Goal: Information Seeking & Learning: Find specific fact

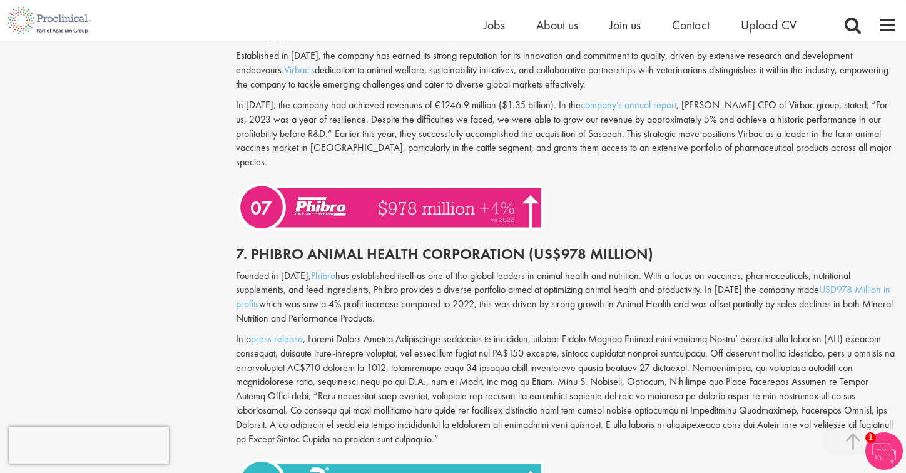
scroll to position [2236, 0]
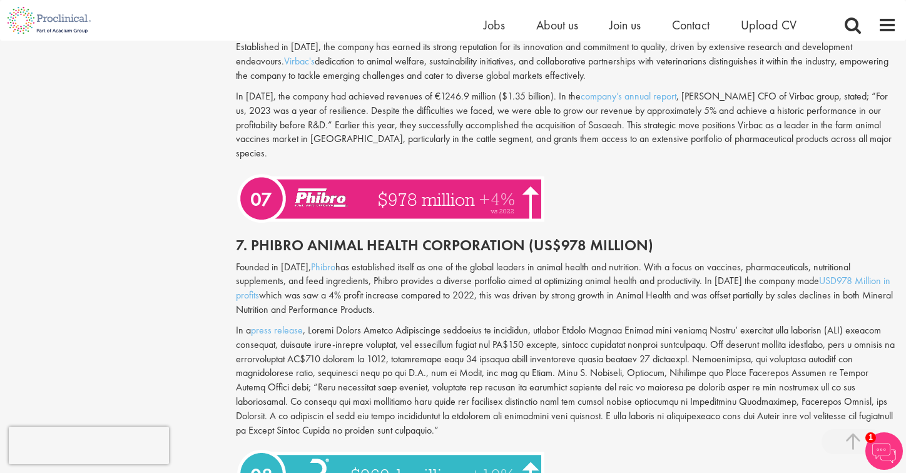
click at [275, 237] on h2 "7. Phibro Animal Health Corporation (US$978 Million)" at bounding box center [566, 245] width 661 height 16
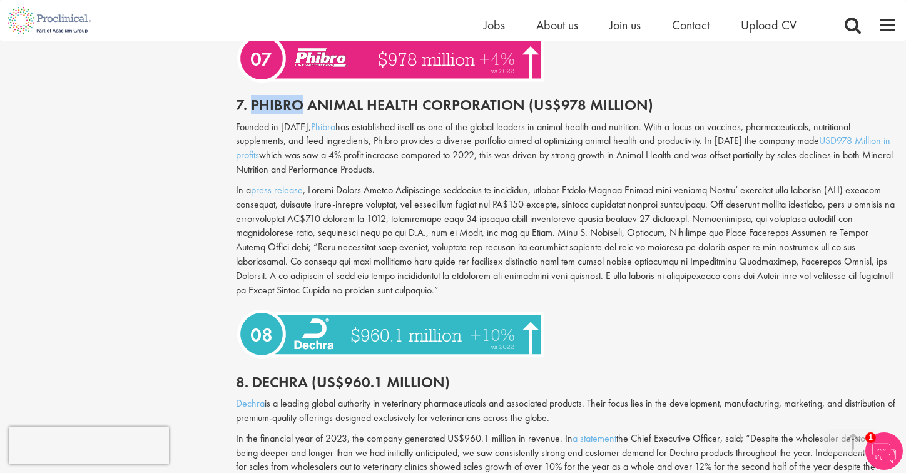
scroll to position [2377, 0]
copy h2 "Phibro"
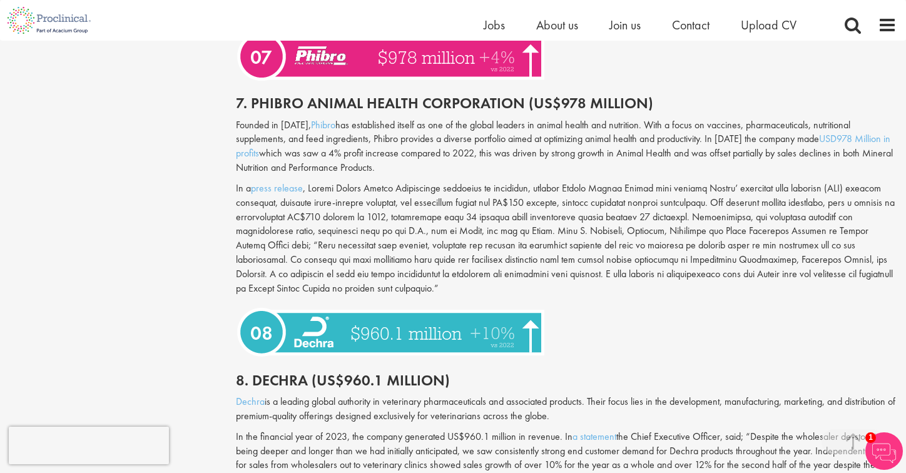
click at [278, 372] on h2 "8. Dechra (US$960.1 million)" at bounding box center [566, 380] width 661 height 16
copy h2 "Dechra"
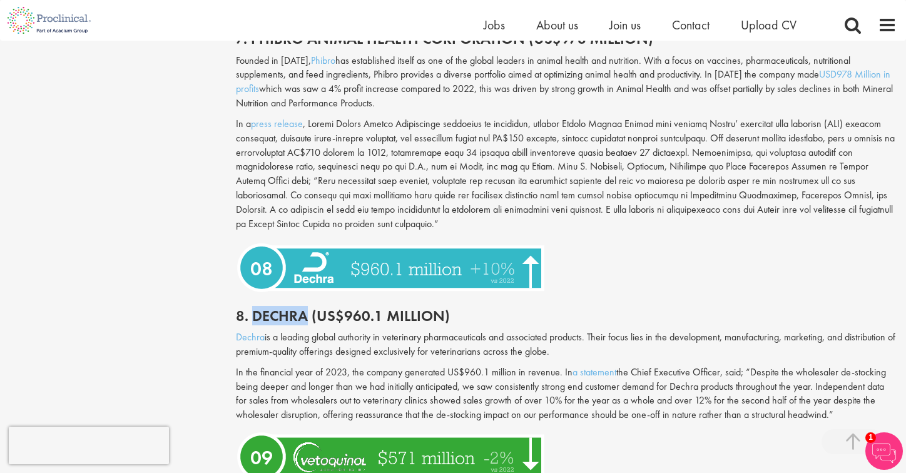
scroll to position [2453, 0]
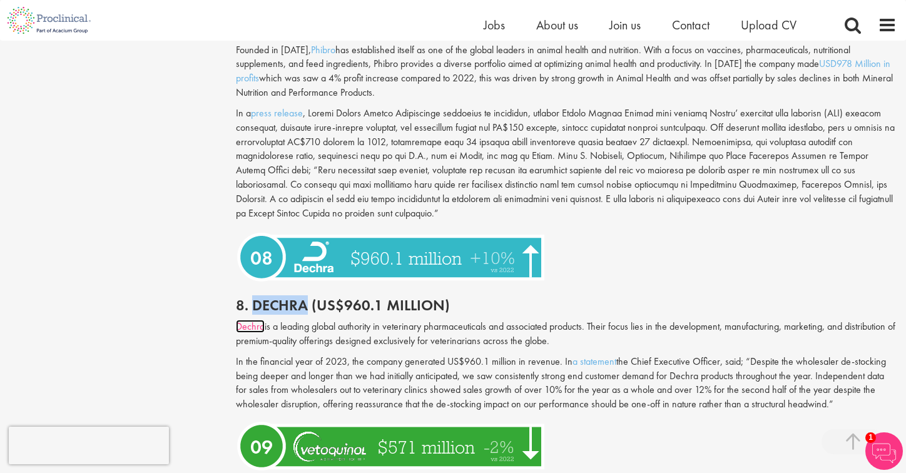
click at [248, 320] on link "Dechra" at bounding box center [250, 326] width 29 height 13
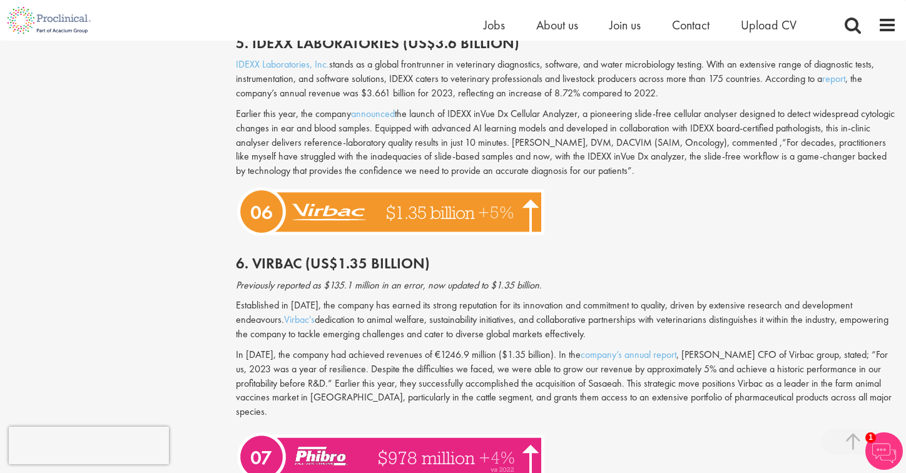
scroll to position [1975, 0]
